Goal: Task Accomplishment & Management: Use online tool/utility

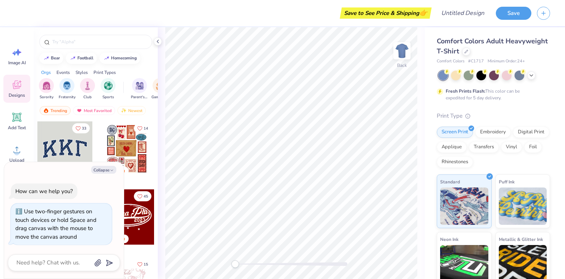
click at [223, 262] on div "Back" at bounding box center [291, 153] width 267 height 252
click at [109, 81] on img "filter for Sports" at bounding box center [108, 85] width 9 height 9
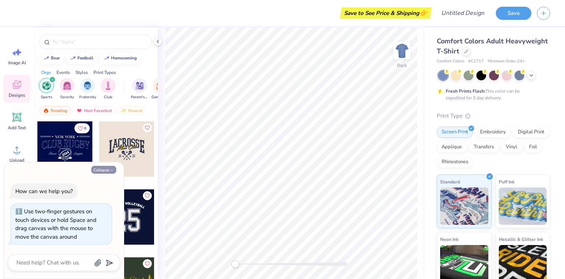
click at [109, 168] on button "Collapse" at bounding box center [103, 170] width 25 height 8
type textarea "x"
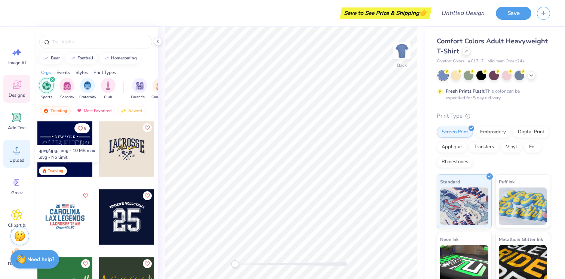
click at [19, 152] on circle at bounding box center [16, 152] width 5 height 5
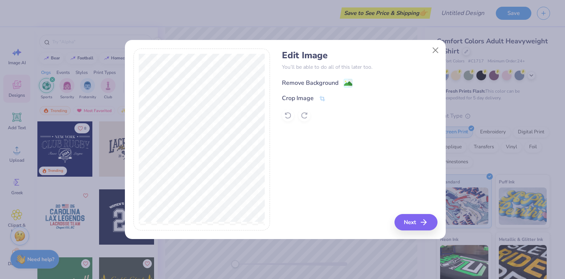
click at [315, 78] on div "Remove Background" at bounding box center [359, 82] width 155 height 9
click at [318, 80] on div "Remove Background" at bounding box center [310, 83] width 56 height 9
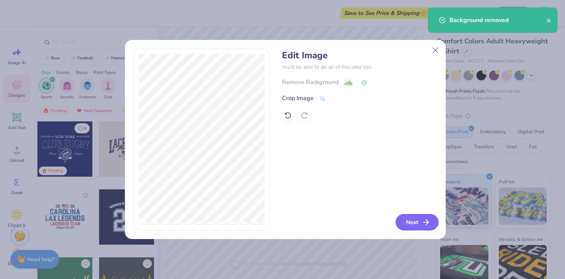
click at [422, 230] on button "Next" at bounding box center [417, 222] width 43 height 16
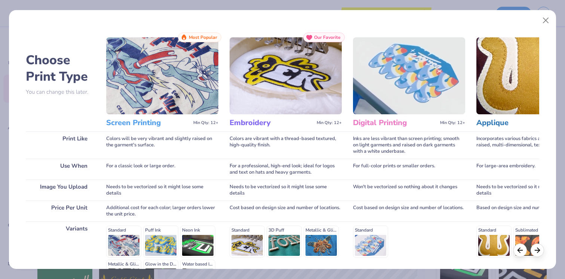
click at [193, 105] on img at bounding box center [162, 75] width 112 height 77
click at [154, 91] on img at bounding box center [162, 75] width 112 height 77
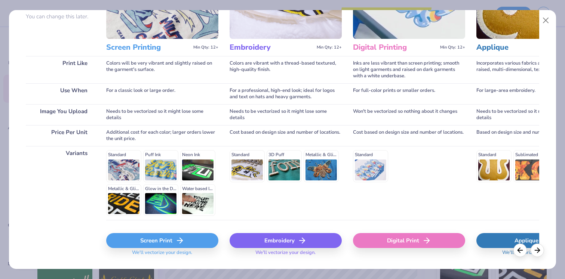
scroll to position [94, 0]
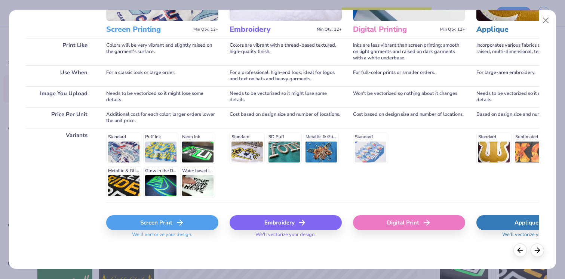
click at [183, 226] on icon at bounding box center [179, 222] width 9 height 9
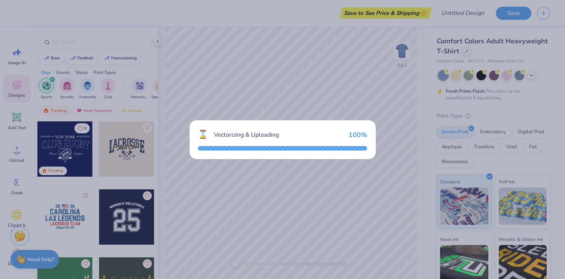
click at [394, 95] on div "⌛ Vectorizing & Uploading 100 %" at bounding box center [282, 139] width 565 height 279
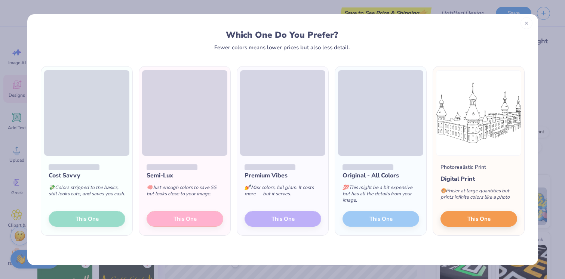
click at [531, 23] on div at bounding box center [527, 23] width 12 height 12
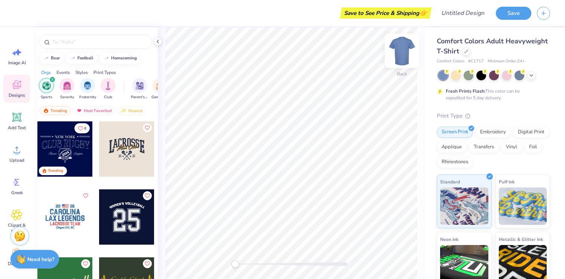
click at [409, 54] on img at bounding box center [402, 51] width 30 height 30
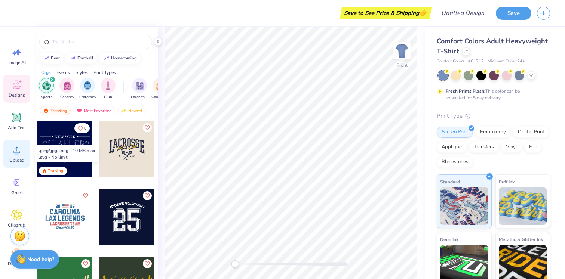
click at [18, 147] on icon at bounding box center [16, 149] width 11 height 11
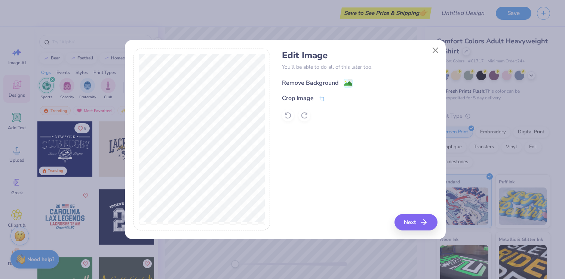
click at [334, 80] on div "Remove Background" at bounding box center [310, 83] width 56 height 9
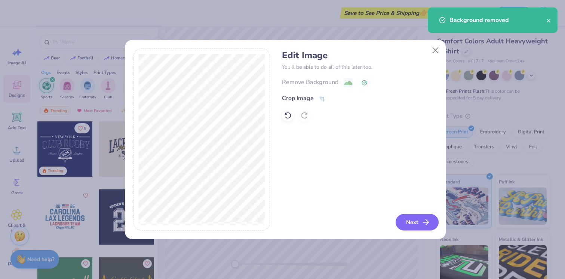
click at [423, 221] on icon "button" at bounding box center [426, 222] width 9 height 9
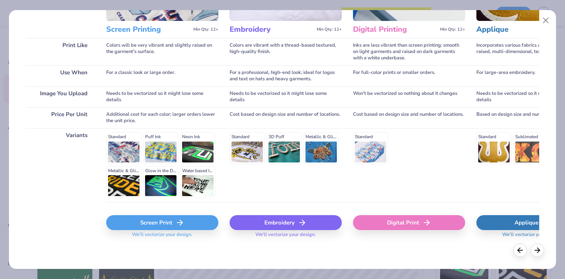
click at [174, 227] on div "Screen Print" at bounding box center [162, 222] width 112 height 15
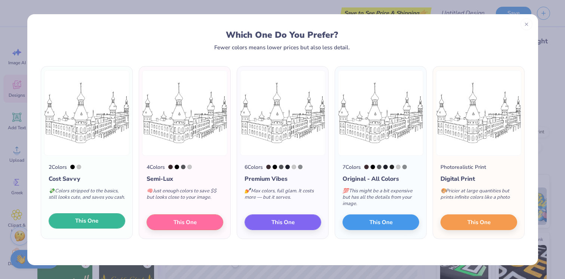
click at [98, 223] on button "This One" at bounding box center [87, 222] width 77 height 16
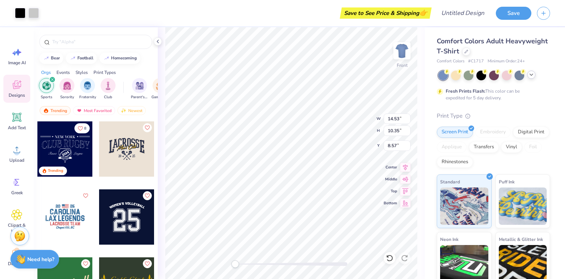
click at [532, 71] on div at bounding box center [531, 75] width 8 height 8
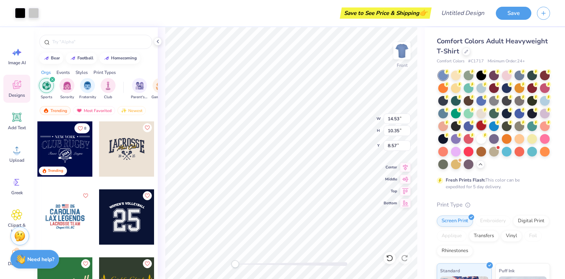
click at [486, 125] on div at bounding box center [482, 126] width 10 height 10
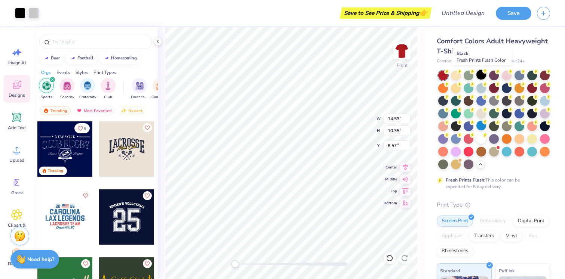
click at [482, 74] on div at bounding box center [482, 75] width 10 height 10
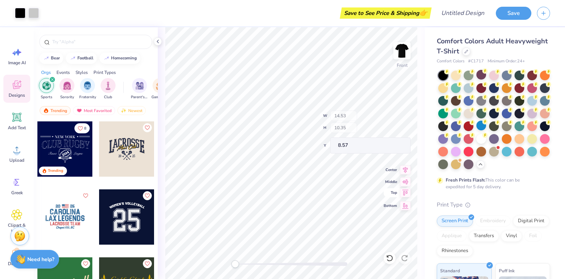
type input "0.11"
type input "0.38"
type input "15.30"
click at [18, 10] on div at bounding box center [20, 12] width 10 height 10
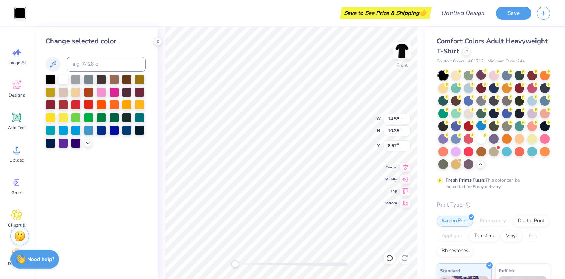
click at [89, 103] on div at bounding box center [89, 105] width 10 height 10
click at [524, 91] on div at bounding box center [520, 88] width 10 height 10
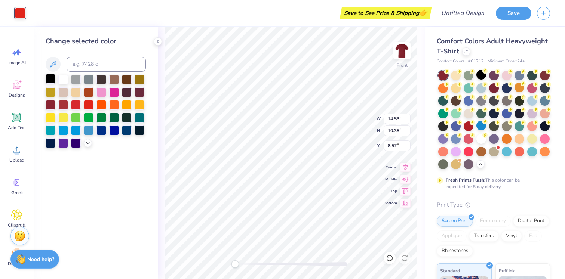
click at [48, 79] on div at bounding box center [51, 79] width 10 height 10
click at [160, 223] on div "Front W 14.53 14.53 " H 10.35 10.35 " Y 8.57 8.57 " Center Middle Top Bottom" at bounding box center [291, 153] width 267 height 252
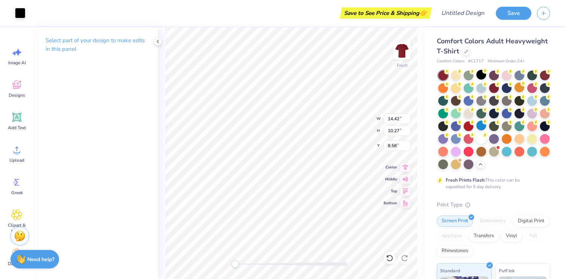
type input "14.42"
type input "10.27"
type input "8.58"
click at [404, 199] on icon at bounding box center [405, 202] width 10 height 9
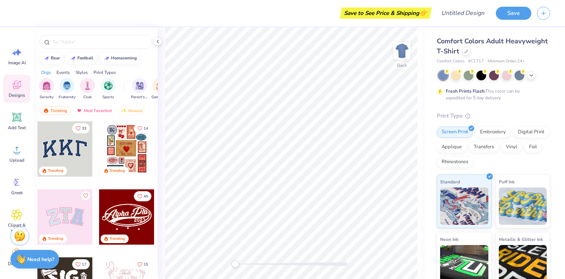
click at [527, 78] on div at bounding box center [494, 76] width 112 height 10
click at [532, 74] on icon at bounding box center [532, 75] width 6 height 6
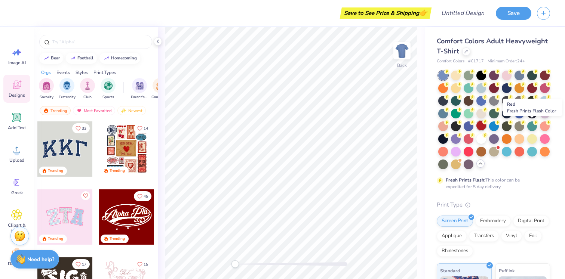
click at [486, 125] on div at bounding box center [482, 126] width 10 height 10
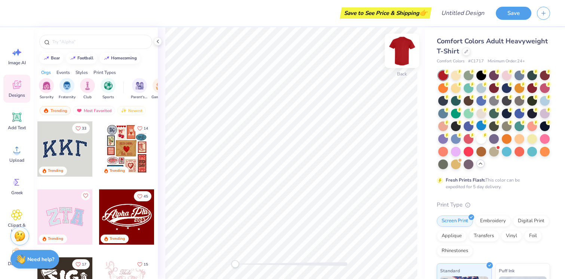
click at [407, 52] on img at bounding box center [402, 51] width 30 height 30
click at [19, 154] on circle at bounding box center [16, 152] width 5 height 5
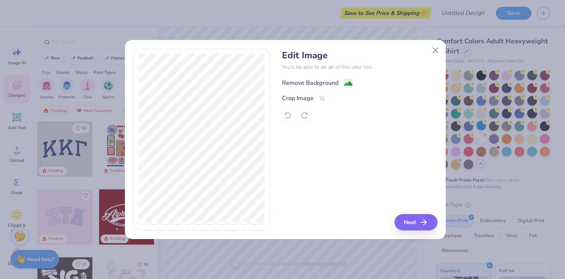
click at [330, 80] on div "Remove Background" at bounding box center [310, 83] width 56 height 9
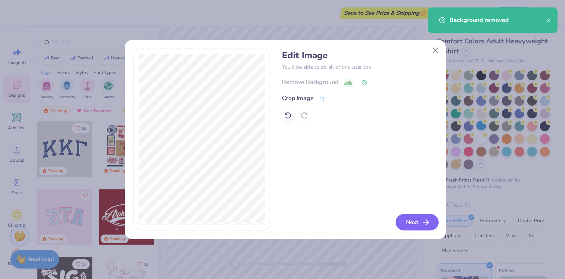
click at [418, 218] on button "Next" at bounding box center [417, 222] width 43 height 16
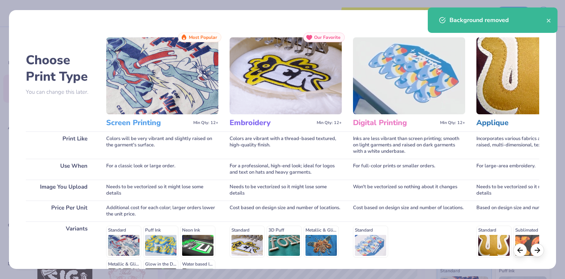
scroll to position [94, 0]
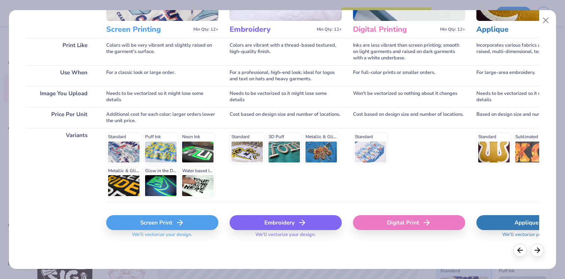
click at [141, 226] on div "Screen Print" at bounding box center [162, 222] width 112 height 15
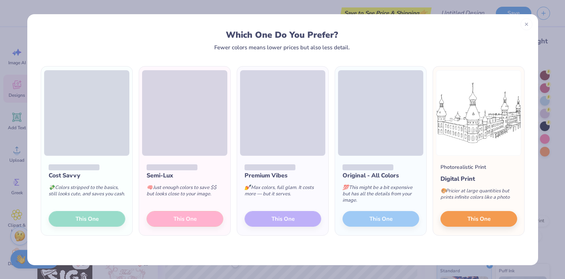
click at [110, 217] on div "Cost Savvy 💸 Colors stripped to the basics, still looks cute, and saves you cas…" at bounding box center [86, 196] width 91 height 80
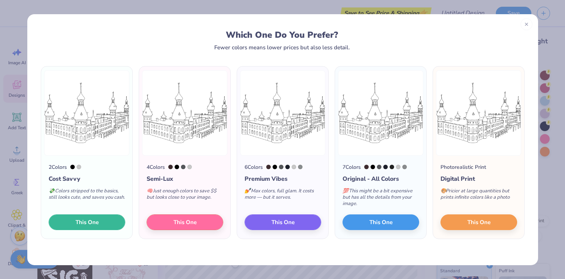
click at [110, 217] on button "This One" at bounding box center [87, 223] width 77 height 16
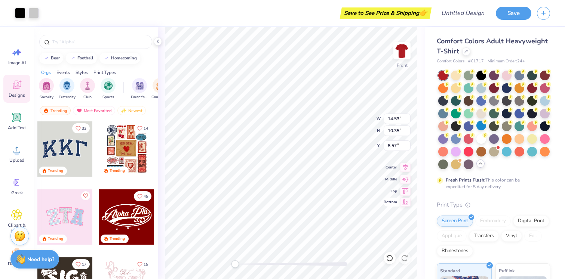
click at [402, 201] on icon at bounding box center [405, 202] width 10 height 9
click at [405, 181] on icon at bounding box center [405, 178] width 10 height 9
click at [404, 132] on input "10.35" at bounding box center [397, 131] width 27 height 10
click at [406, 132] on input "10.34" at bounding box center [397, 131] width 27 height 10
click at [406, 132] on input "10.33" at bounding box center [397, 131] width 27 height 10
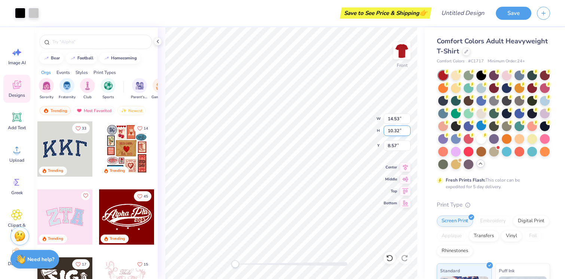
click at [406, 132] on input "10.32" at bounding box center [397, 131] width 27 height 10
click at [406, 132] on input "10.31" at bounding box center [397, 131] width 27 height 10
click at [406, 132] on input "10.3" at bounding box center [397, 131] width 27 height 10
click at [406, 132] on input "10.29" at bounding box center [397, 131] width 27 height 10
click at [406, 132] on input "10.28" at bounding box center [397, 131] width 27 height 10
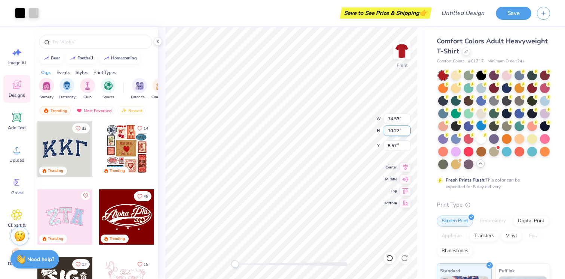
click at [406, 132] on input "10.27" at bounding box center [397, 131] width 27 height 10
click at [406, 132] on input "10.26" at bounding box center [397, 131] width 27 height 10
click at [406, 132] on input "10.25" at bounding box center [397, 131] width 27 height 10
click at [406, 132] on input "10.24" at bounding box center [397, 131] width 27 height 10
click at [406, 132] on input "10.23" at bounding box center [397, 131] width 27 height 10
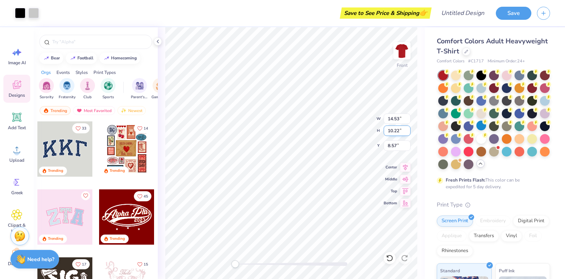
type input "10.22"
click at [406, 132] on input "10.22" at bounding box center [397, 131] width 27 height 10
click at [406, 119] on input "14.52" at bounding box center [397, 119] width 27 height 10
click at [406, 119] on input "14.51" at bounding box center [397, 119] width 27 height 10
click at [406, 119] on input "14.5" at bounding box center [397, 119] width 27 height 10
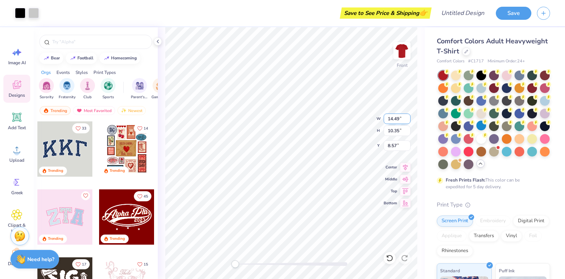
type input "14.49"
click at [406, 119] on input "14.49" at bounding box center [397, 119] width 27 height 10
type input "10.32"
type input "8.59"
type input "14.20"
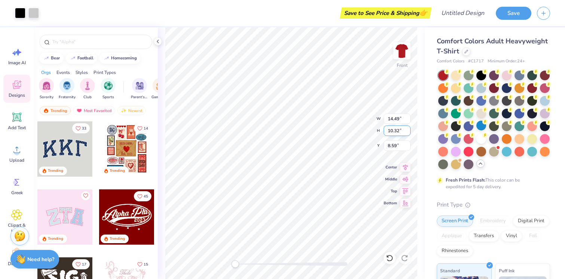
type input "10.12"
click at [80, 74] on div "Styles" at bounding box center [82, 72] width 12 height 7
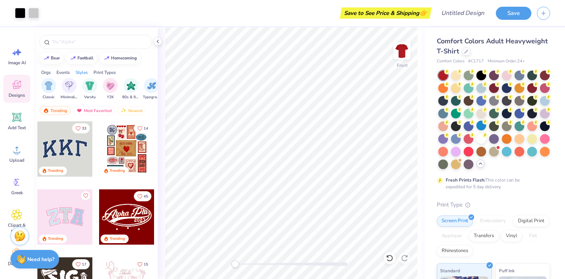
scroll to position [0, 392]
click at [66, 89] on img "filter for Minimalist" at bounding box center [67, 85] width 8 height 9
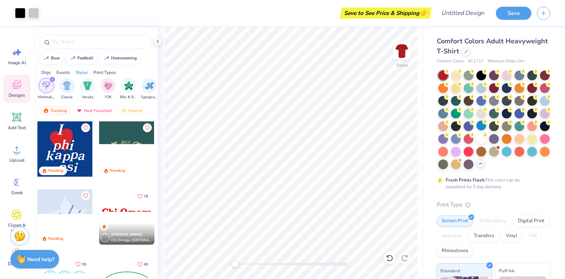
click at [45, 74] on div "Orgs" at bounding box center [46, 72] width 10 height 7
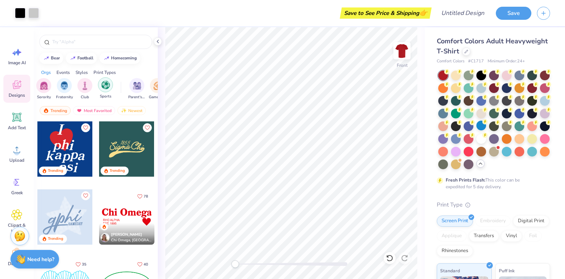
scroll to position [0, 0]
click at [106, 89] on div "filter for Sports" at bounding box center [108, 84] width 15 height 15
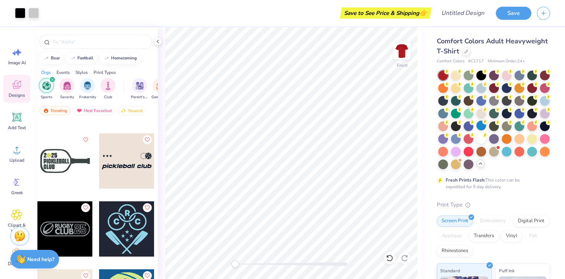
scroll to position [408, 0]
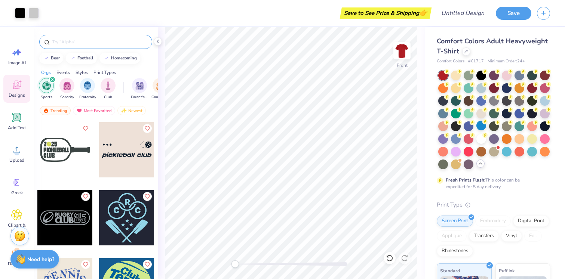
click at [90, 42] on input "text" at bounding box center [100, 41] width 96 height 7
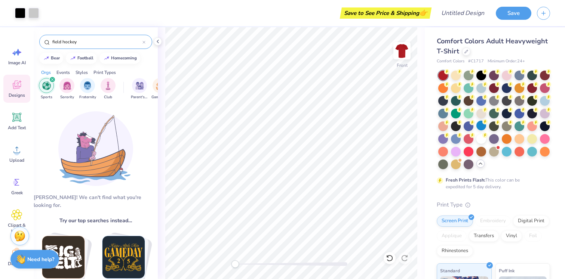
type input "field hockey"
click at [147, 40] on div "field hockey" at bounding box center [95, 42] width 113 height 14
click at [140, 42] on input "field hockey" at bounding box center [97, 41] width 91 height 7
click at [143, 43] on icon at bounding box center [144, 42] width 3 height 3
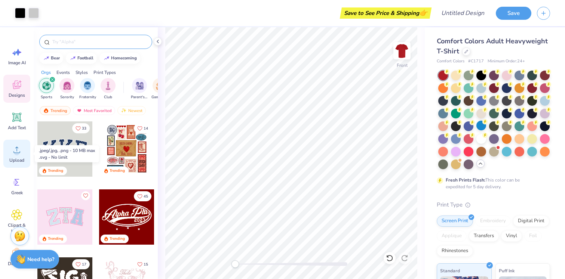
click at [17, 168] on div "Upload" at bounding box center [16, 154] width 27 height 28
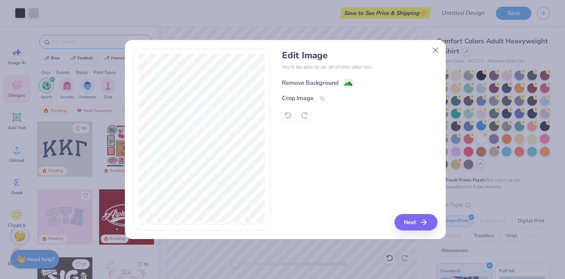
click at [326, 82] on div "Remove Background" at bounding box center [310, 83] width 56 height 9
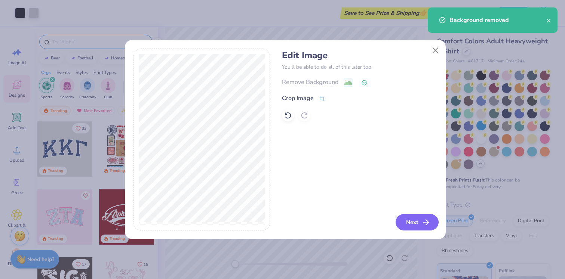
click at [417, 219] on button "Next" at bounding box center [417, 222] width 43 height 16
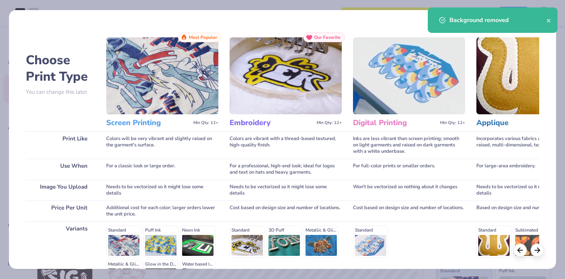
scroll to position [94, 0]
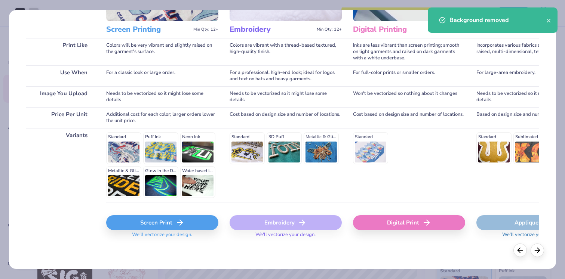
click at [164, 222] on div "Screen Print" at bounding box center [162, 222] width 112 height 15
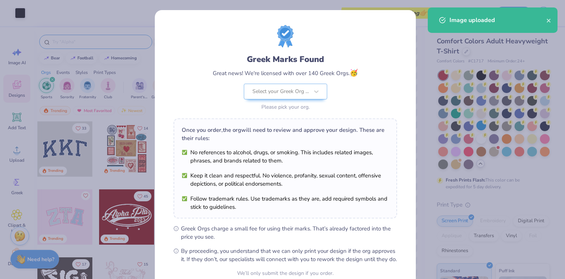
click at [325, 143] on body "Art colors Save to See Price & Shipping 👉 Design Title Save Image AI Designs Ad…" at bounding box center [282, 139] width 565 height 279
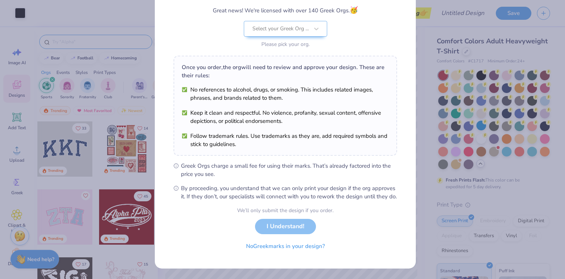
scroll to position [71, 0]
click at [298, 248] on button "No Greek marks in your design?" at bounding box center [286, 244] width 92 height 15
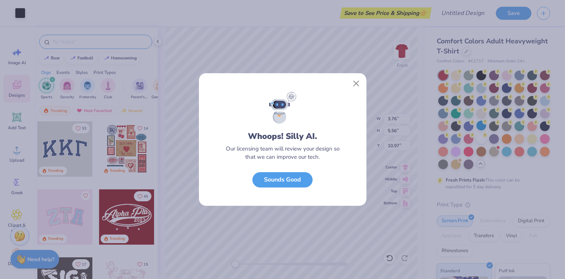
scroll to position [0, 0]
click at [355, 88] on button "Close" at bounding box center [356, 84] width 14 height 14
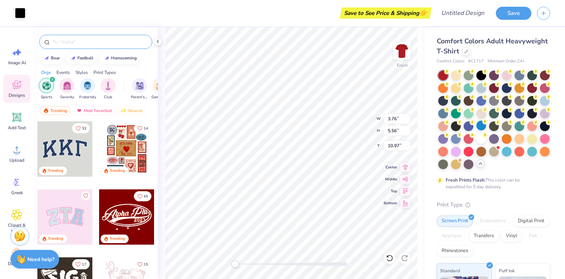
type input "10.07"
type input "1.82"
type input "21.97"
type input "11.98"
type input "2.16"
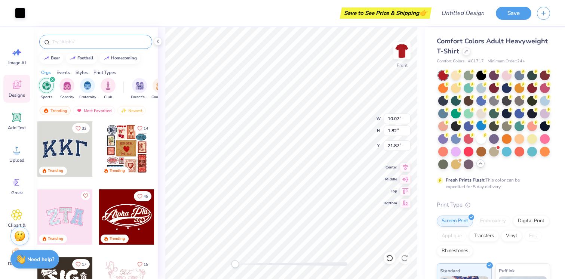
type input "21.79"
type input "14.20"
type input "10.12"
type input "11.21"
click at [34, 13] on div at bounding box center [33, 12] width 10 height 10
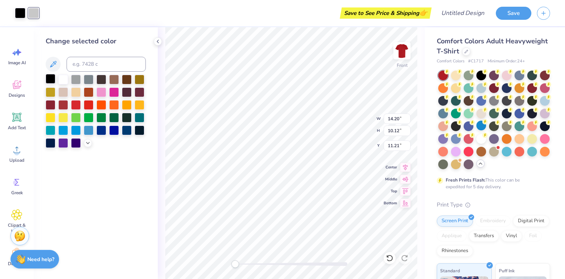
click at [51, 78] on div at bounding box center [51, 79] width 10 height 10
type input "11.98"
type input "2.16"
type input "21.32"
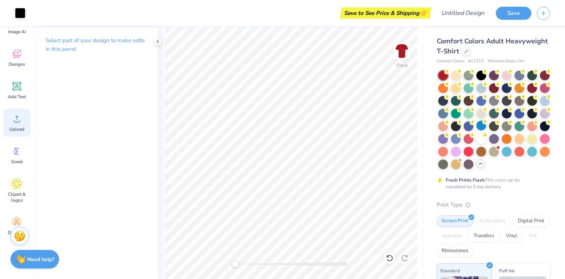
scroll to position [48, 0]
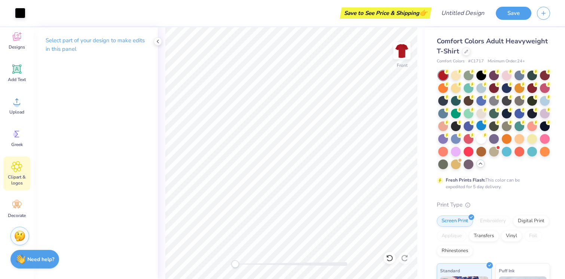
click at [16, 172] on div "Clipart & logos" at bounding box center [16, 174] width 27 height 34
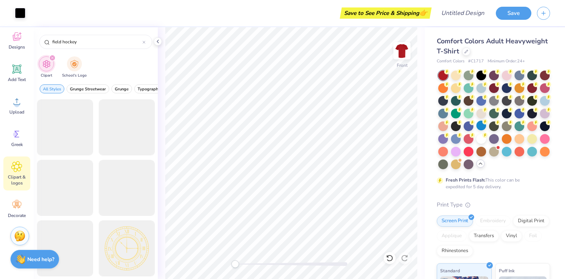
type input "field hockey"
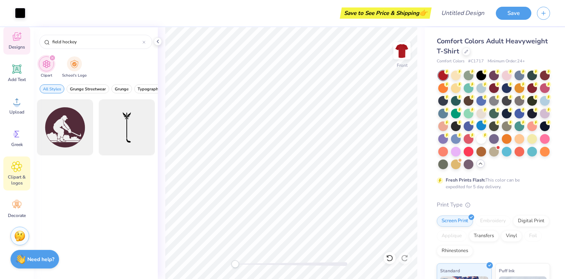
click at [20, 46] on span "Designs" at bounding box center [17, 47] width 16 height 6
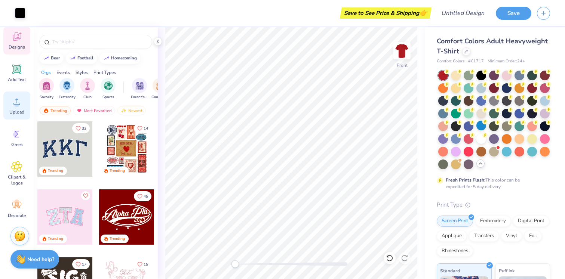
click at [19, 109] on span "Upload" at bounding box center [16, 112] width 15 height 6
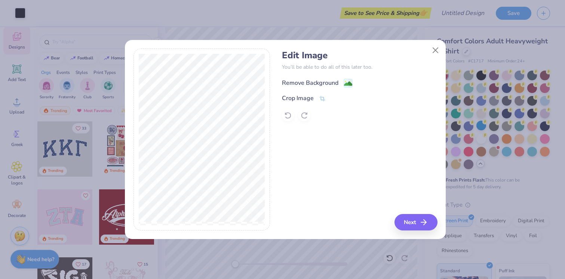
click at [326, 84] on div "Remove Background" at bounding box center [310, 83] width 56 height 9
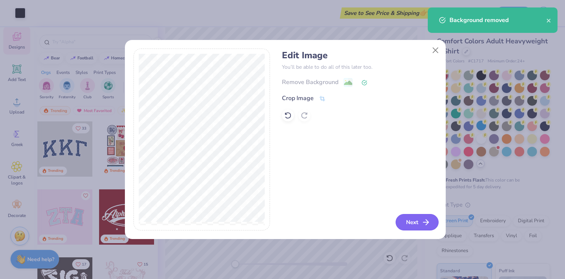
click at [417, 223] on button "Next" at bounding box center [417, 222] width 43 height 16
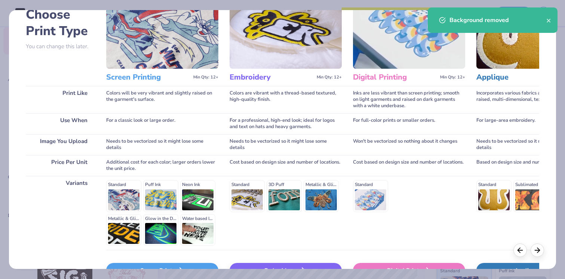
scroll to position [94, 0]
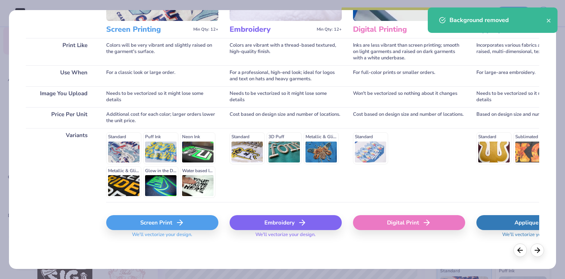
click at [165, 228] on div "Screen Print" at bounding box center [162, 222] width 112 height 15
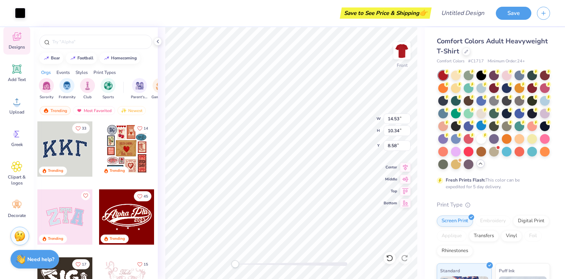
type input "11.98"
type input "2.16"
type input "21.32"
type input "14.38"
type input "10.23"
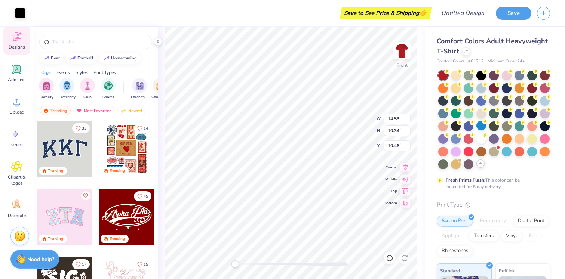
type input "10.48"
type input "14.38"
type input "10.23"
type input "11.07"
type input "11.98"
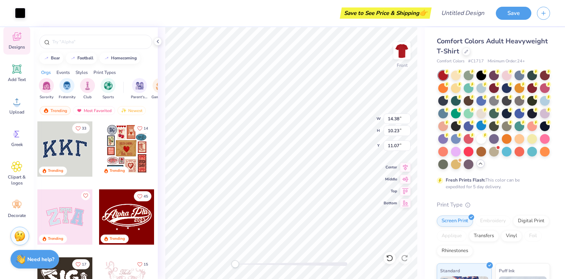
type input "2.16"
type input "22.21"
click at [13, 70] on icon at bounding box center [16, 69] width 9 height 9
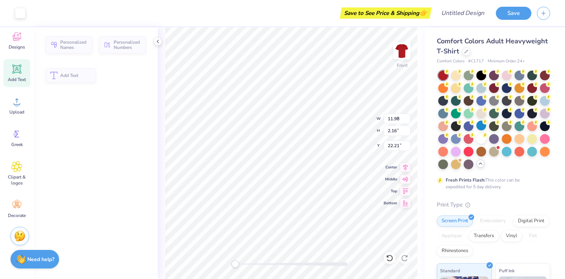
type input "5.69"
type input "1.65"
type input "12.93"
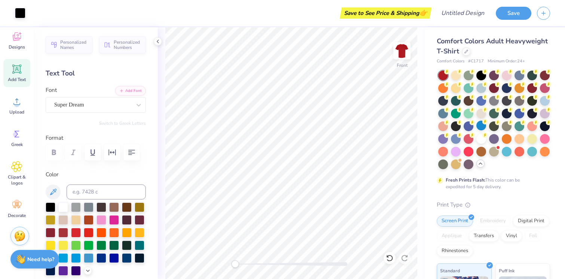
click at [16, 76] on div "Add Text" at bounding box center [16, 73] width 27 height 28
click at [22, 71] on div "Add Text" at bounding box center [16, 73] width 27 height 28
click at [21, 75] on div "Add Text" at bounding box center [16, 73] width 27 height 28
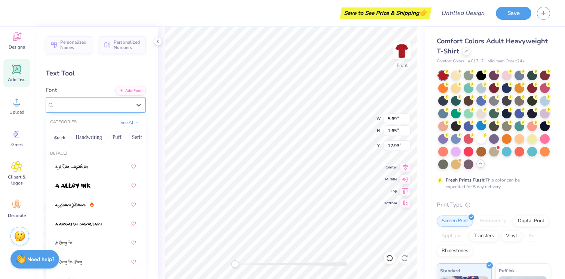
click at [91, 107] on div "Super Dream" at bounding box center [92, 105] width 79 height 12
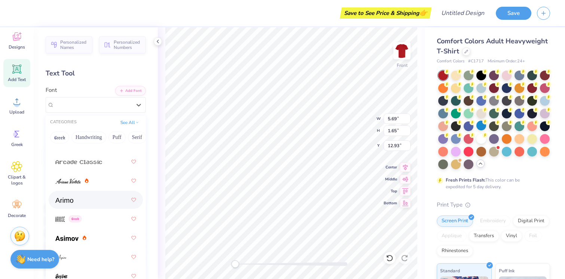
scroll to position [311, 0]
click at [92, 196] on div at bounding box center [95, 199] width 81 height 13
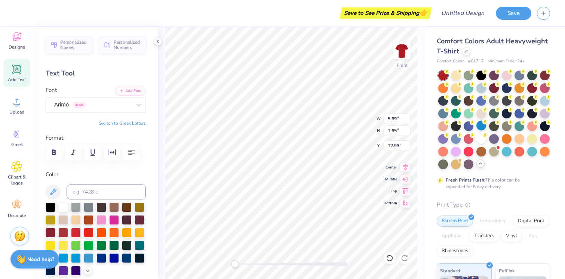
type textarea "T"
type textarea "U"
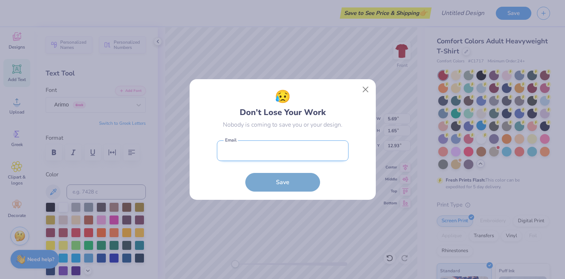
click at [326, 143] on input "email" at bounding box center [283, 151] width 132 height 21
type input "[EMAIL_ADDRESS][DOMAIN_NAME]"
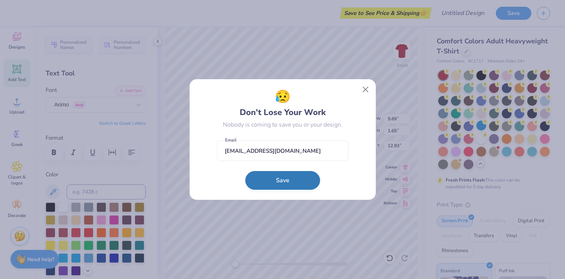
click at [287, 181] on button "Save" at bounding box center [282, 180] width 75 height 19
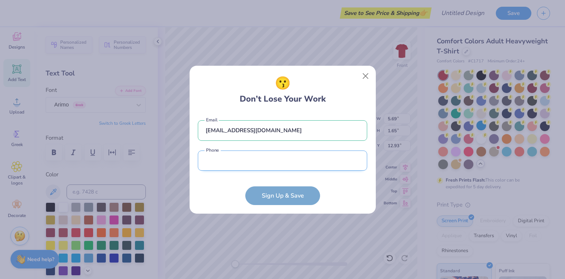
click at [272, 160] on input "tel" at bounding box center [282, 161] width 169 height 21
type input "(161) 469-5121"
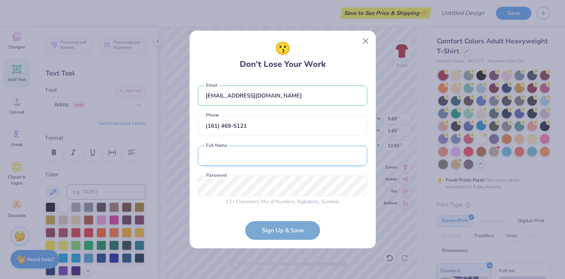
click at [229, 155] on input "text" at bounding box center [282, 156] width 169 height 21
type input "[PERSON_NAME]"
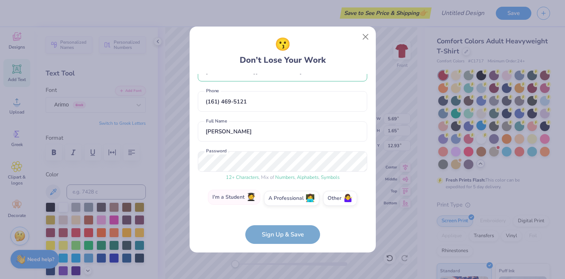
click at [242, 201] on label "I'm a Student 🧑‍🎓" at bounding box center [234, 197] width 52 height 15
click at [280, 218] on input "I'm a Student 🧑‍🎓" at bounding box center [282, 220] width 5 height 5
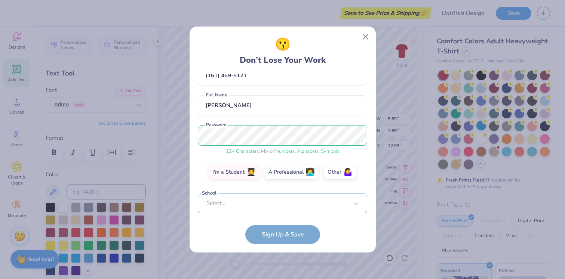
click at [256, 206] on div "Select..." at bounding box center [282, 203] width 169 height 21
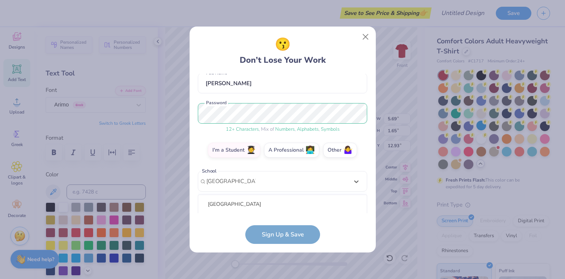
scroll to position [162, 0]
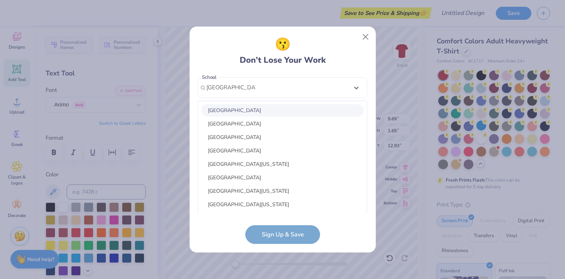
click at [263, 107] on div "[GEOGRAPHIC_DATA]" at bounding box center [282, 110] width 163 height 12
type input "[GEOGRAPHIC_DATA]"
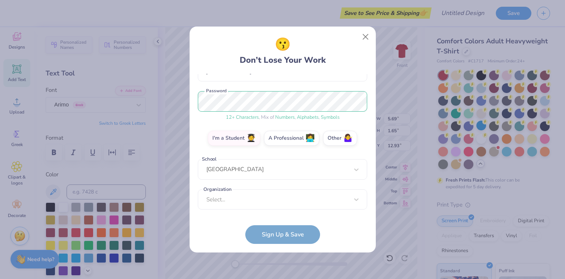
click at [288, 235] on form "[EMAIL_ADDRESS][DOMAIN_NAME] Email [PHONE_NUMBER] Phone [PERSON_NAME] Full Name…" at bounding box center [282, 159] width 169 height 171
click at [264, 205] on div "Select..." at bounding box center [282, 200] width 169 height 21
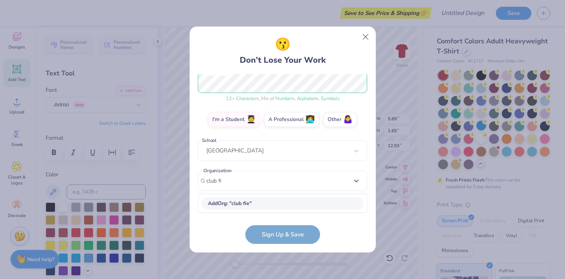
scroll to position [99, 0]
type input "c"
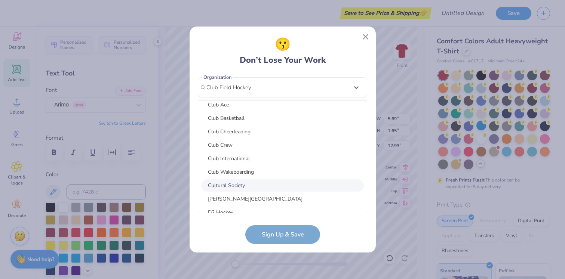
scroll to position [304, 0]
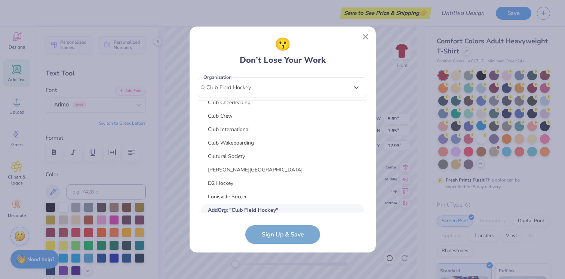
type input "Club Field Hockey"
click at [220, 243] on form "[EMAIL_ADDRESS][DOMAIN_NAME] Email [PHONE_NUMBER] Phone [PERSON_NAME] Full Name…" at bounding box center [282, 159] width 169 height 171
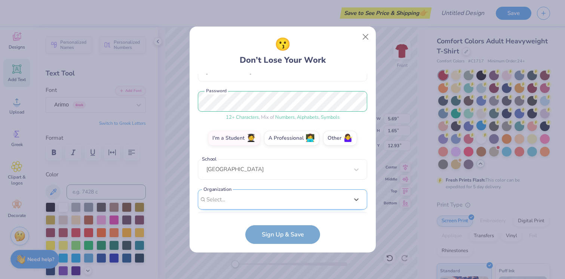
scroll to position [193, 0]
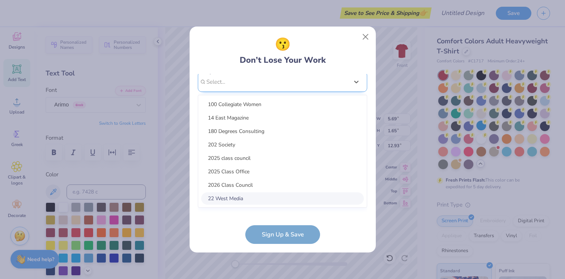
click at [264, 196] on div "option focused, 8 of 45. 45 results available. Use Up and Down to choose option…" at bounding box center [282, 140] width 169 height 137
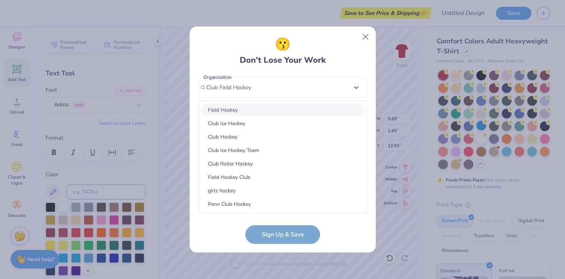
click at [260, 106] on div "Field Hockey" at bounding box center [282, 110] width 163 height 12
type input "Club Field Hockey"
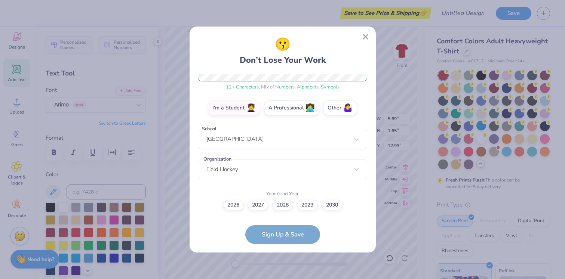
click at [292, 209] on div "2026 2027 2028 2029 2030" at bounding box center [282, 205] width 169 height 10
click at [286, 207] on label "2028" at bounding box center [282, 204] width 21 height 10
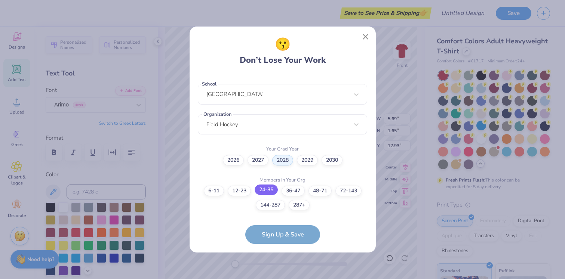
click at [259, 189] on label "24-35" at bounding box center [266, 190] width 23 height 10
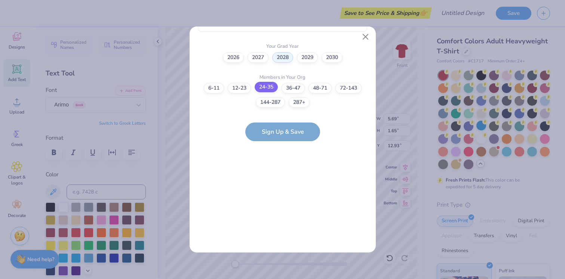
scroll to position [0, 0]
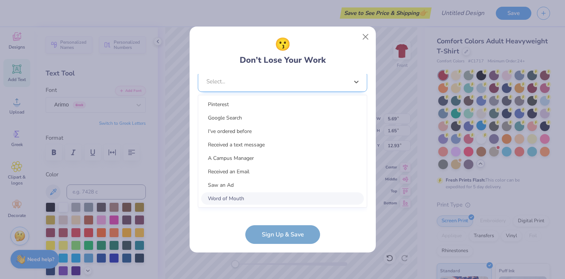
click at [256, 197] on div "option Word of Mouth focused, 8 of 15. 15 results available. Use Up and Down to…" at bounding box center [282, 139] width 169 height 137
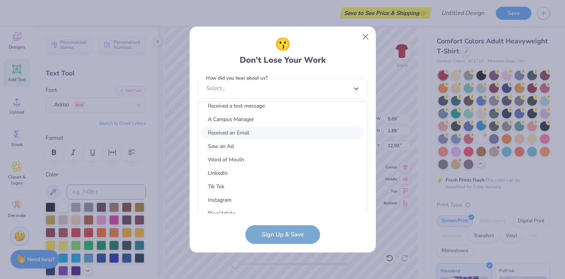
scroll to position [48, 0]
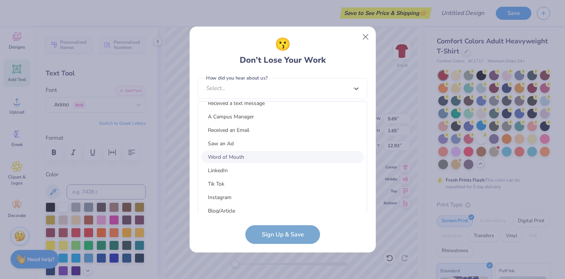
click at [237, 159] on div "Word of Mouth" at bounding box center [282, 157] width 163 height 12
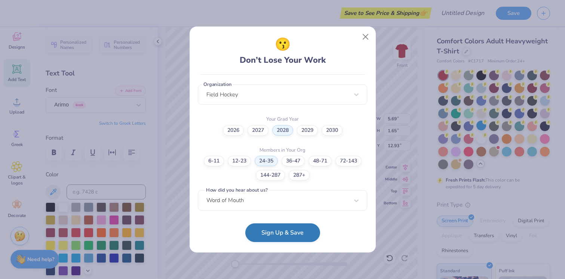
click at [283, 233] on button "Sign Up & Save" at bounding box center [282, 233] width 75 height 19
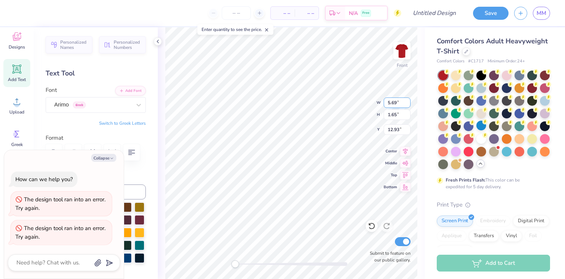
scroll to position [6, 1]
type textarea "x"
type textarea "UT"
type textarea "x"
type textarea "UTa"
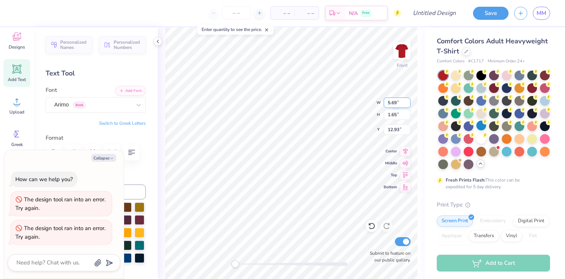
type textarea "x"
type textarea "UTam"
type textarea "x"
type textarea "UTama"
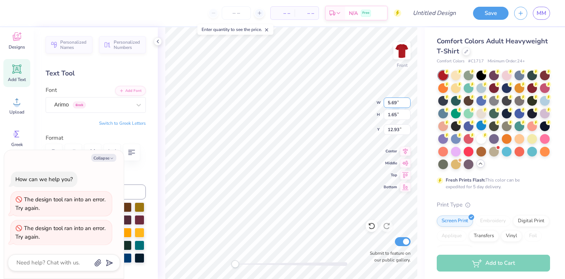
type textarea "x"
type textarea "UTam"
type textarea "x"
type textarea "UTamp"
type textarea "x"
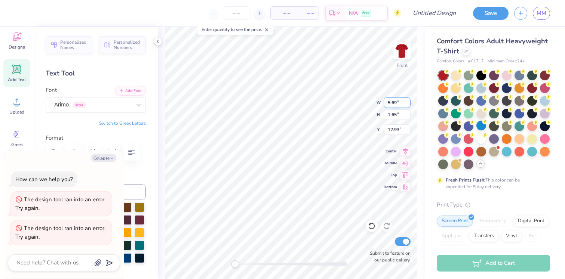
type textarea "UTampa"
type textarea "x"
type textarea "UTampa"
type textarea "x"
type textarea "UTampa C"
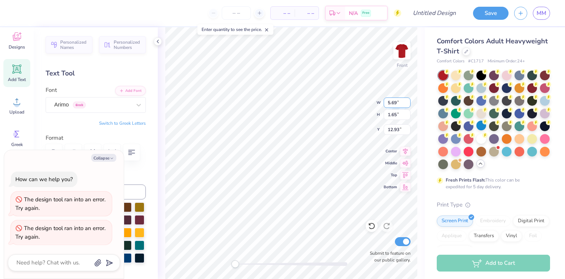
scroll to position [6, 2]
type textarea "x"
type textarea "UTampa Cl"
type textarea "x"
type textarea "UTampa Cly"
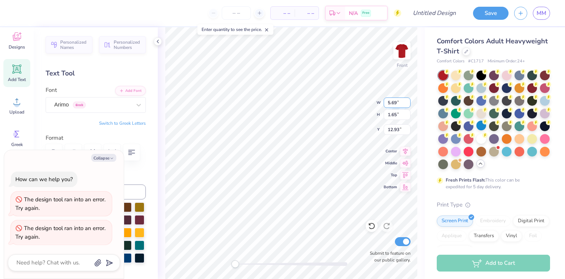
type textarea "x"
type textarea "UTampa Clyb"
type textarea "x"
type textarea "UTampa Cly"
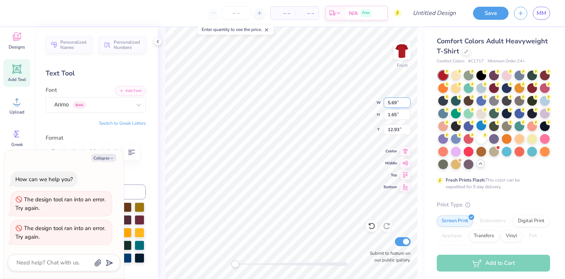
type textarea "x"
type textarea "UTampa Cl"
type textarea "x"
type textarea "UTampa Clu"
type textarea "x"
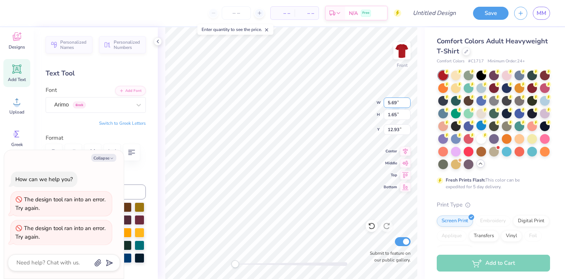
type textarea "UTampa Club"
type textarea "x"
type textarea "UTampa Club"
type textarea "x"
type textarea "UTampa Club F"
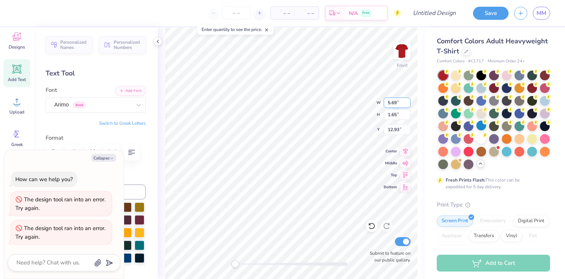
type textarea "x"
type textarea "UTampa Club Fi"
type textarea "x"
type textarea "UTampa Club Fie"
type textarea "x"
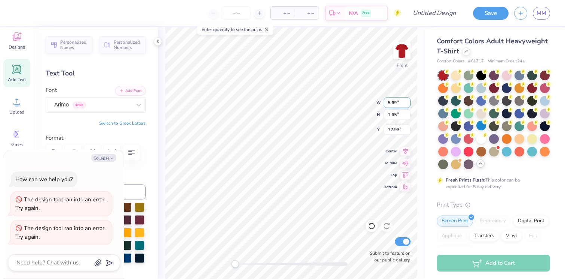
type textarea "UTampa Club Field"
type textarea "x"
type textarea "UTampa Club Field"
type textarea "x"
type textarea "UTampa Club Field HG"
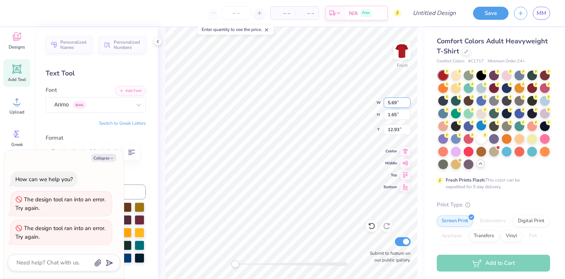
scroll to position [6, 4]
type textarea "x"
type textarea "UTampa Club Field H"
type textarea "x"
type textarea "UTampa Club Field H"
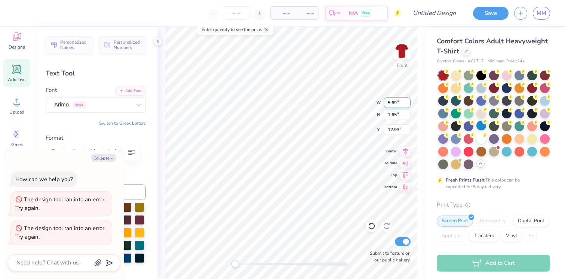
type textarea "x"
type textarea "UTampa Club Field H"
type textarea "x"
type textarea "UTampa Club Field Hd"
type textarea "x"
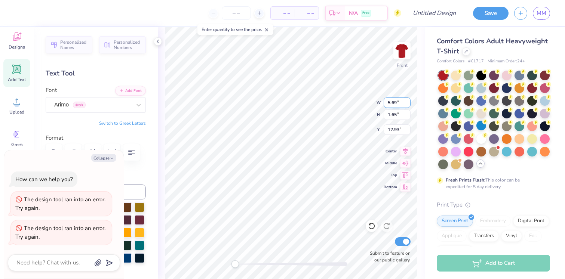
type textarea "UTampa Club Field Hd"
type textarea "x"
type textarea "UTampa Club Field Hd G"
type textarea "x"
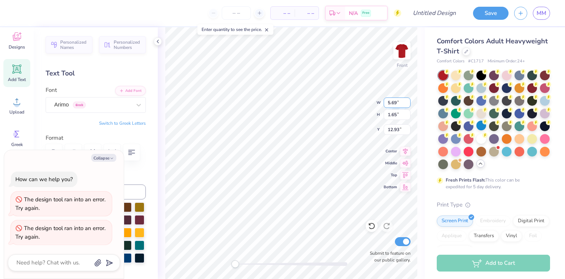
type textarea "UTampa Club Field Hd"
type textarea "x"
type textarea "UTampa Club Field Hd H"
type textarea "x"
type textarea "UTampa Club Field Hd Ho"
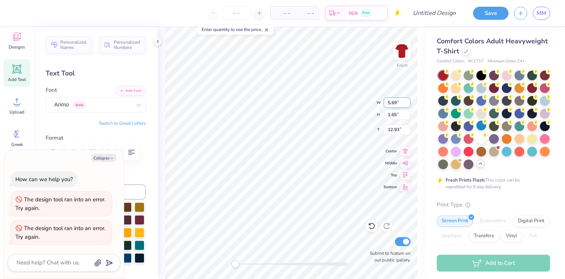
type textarea "x"
type textarea "UTampa Club Field Hd Hoc"
type textarea "x"
type textarea "UTampa Club Field Hd [PERSON_NAME]"
type textarea "x"
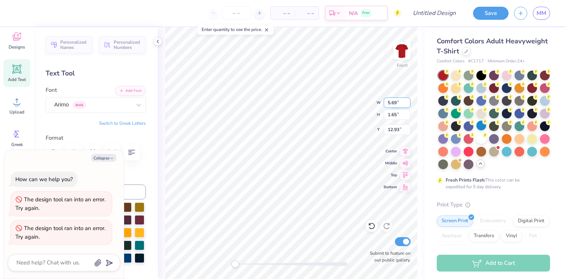
type textarea "UTampa Club Field Hd Hocke"
type textarea "x"
type textarea "UTampa Club Field Hd Hockey"
click at [94, 105] on div "Arimo Greek" at bounding box center [92, 105] width 79 height 12
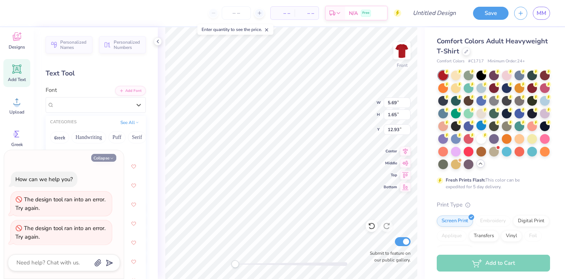
click at [107, 155] on button "Collapse" at bounding box center [103, 158] width 25 height 8
type textarea "x"
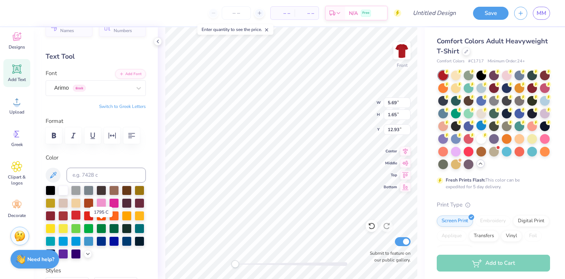
scroll to position [20, 0]
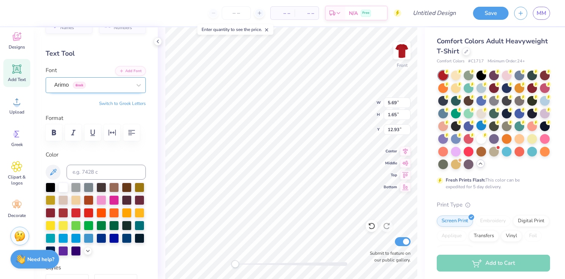
click at [110, 81] on div "Arimo Greek" at bounding box center [92, 85] width 79 height 12
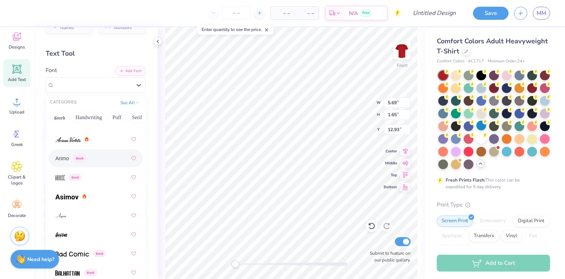
scroll to position [333, 0]
click at [92, 176] on div "Greek" at bounding box center [95, 176] width 81 height 13
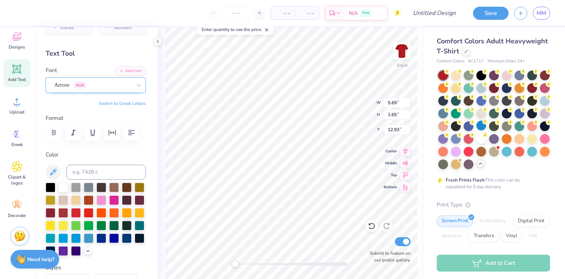
click at [77, 85] on div "Arrose Greek" at bounding box center [92, 85] width 79 height 12
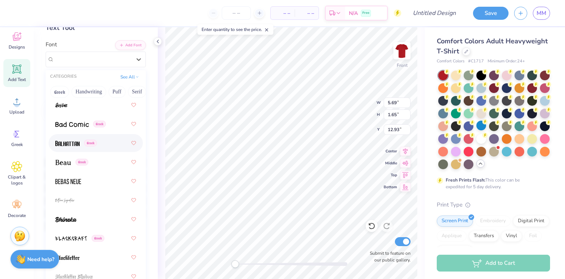
scroll to position [446, 0]
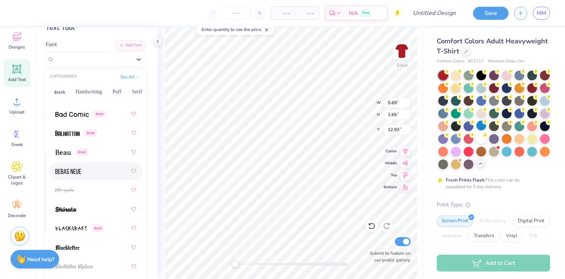
click at [75, 166] on div at bounding box center [95, 171] width 81 height 13
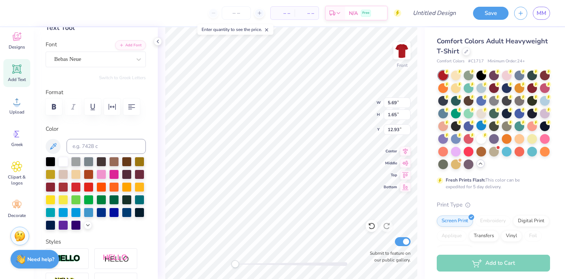
type textarea "UTampa Club Field Hockey"
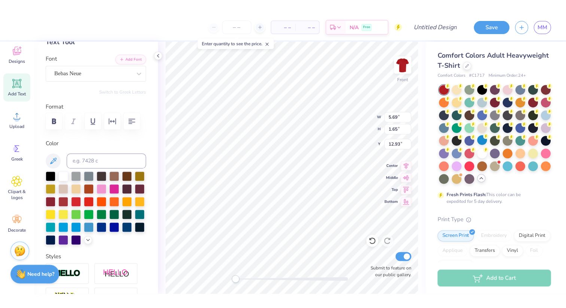
scroll to position [6, 4]
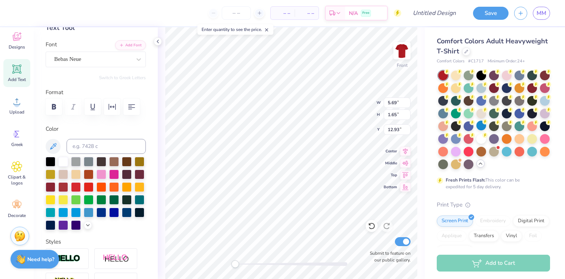
type input "14.38"
type input "10.23"
type input "8.63"
type input "9.03"
type input "0.76"
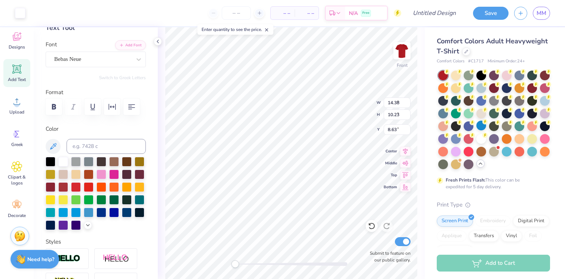
type input "9.24"
type input "14.38"
type input "10.23"
type input "8.63"
type input "9.03"
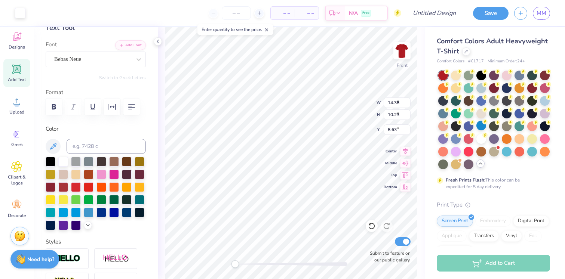
type input "0.76"
type input "9.26"
type input "10.56"
type input "0.89"
click at [302, 261] on div at bounding box center [291, 264] width 112 height 7
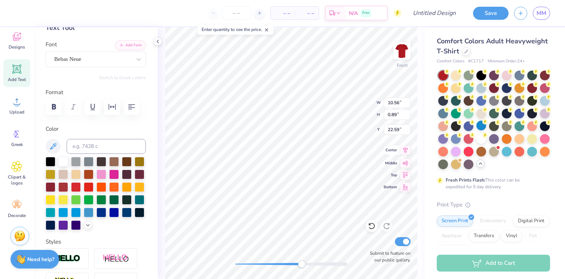
type input "14.38"
type input "10.23"
type input "10.69"
click at [266, 28] on icon at bounding box center [266, 29] width 5 height 5
click at [425, 233] on div "Front W 14.38 14.38 " H 10.23 10.23 " Y 10.69 10.69 " Center Middle Top Bottom …" at bounding box center [291, 153] width 267 height 252
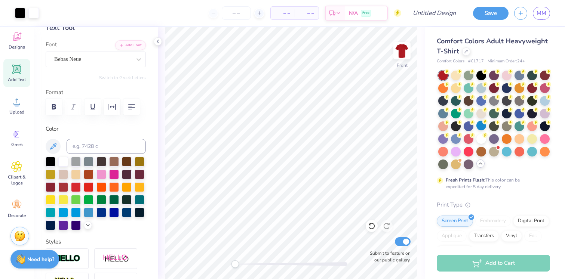
click at [209, 265] on div "Front Submit to feature on our public gallery." at bounding box center [291, 153] width 267 height 252
type input "10.56"
type input "0.89"
type input "23.16"
click at [400, 51] on img at bounding box center [402, 51] width 30 height 30
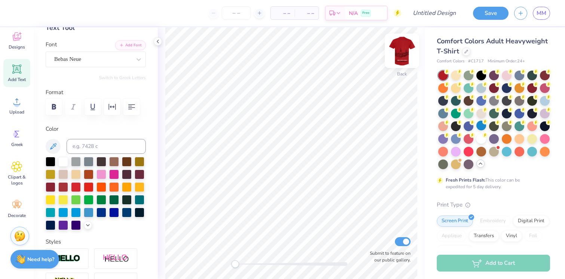
click at [410, 46] on img at bounding box center [402, 51] width 30 height 30
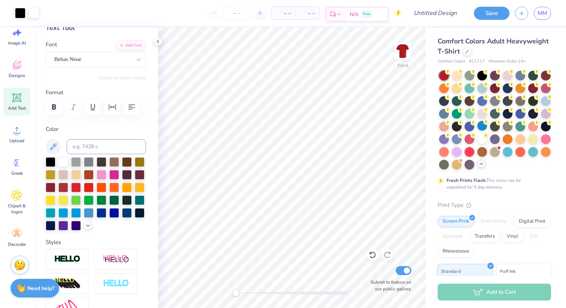
scroll to position [20, 0]
